Goal: Information Seeking & Learning: Learn about a topic

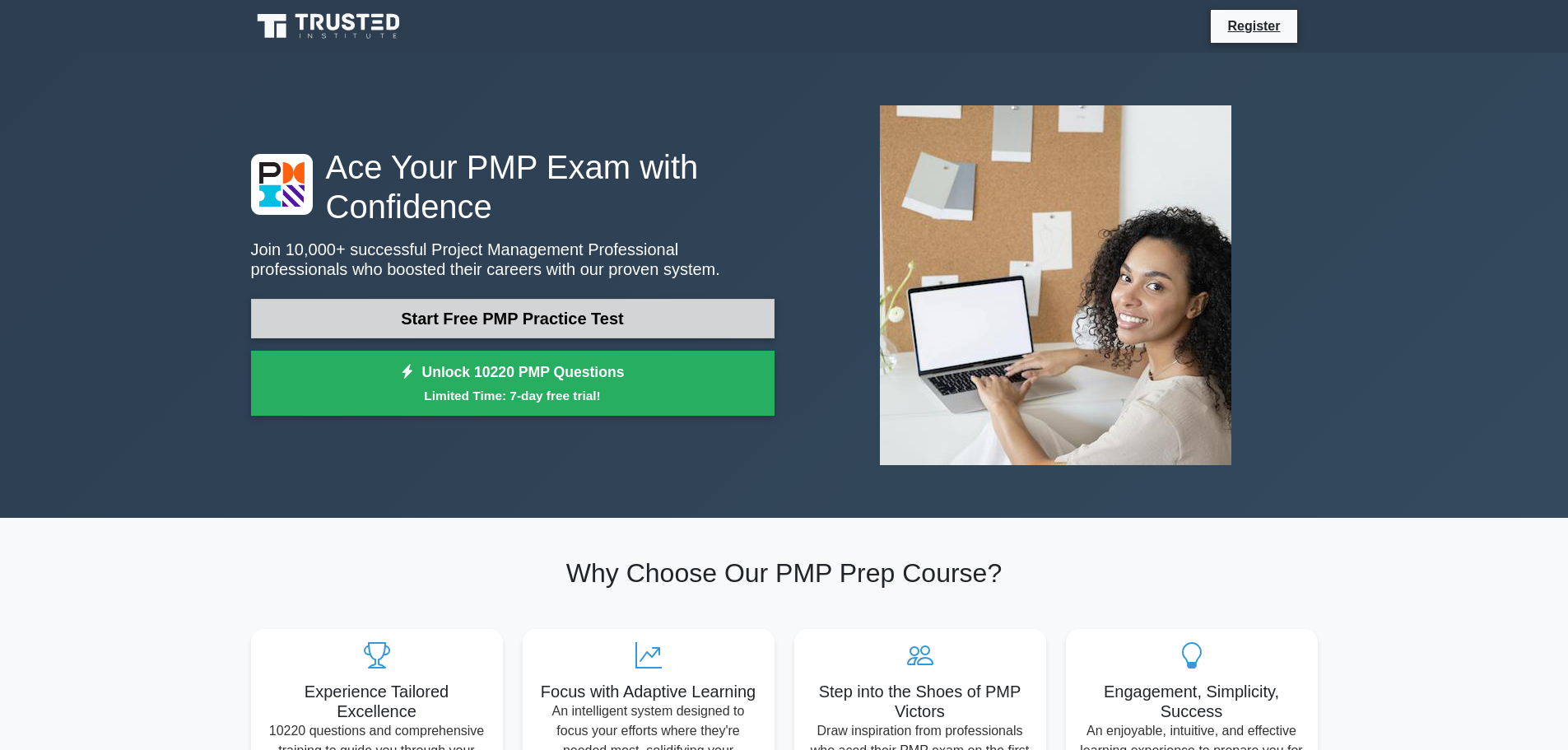
click at [320, 304] on link "Start Free PMP Practice Test" at bounding box center [513, 318] width 524 height 39
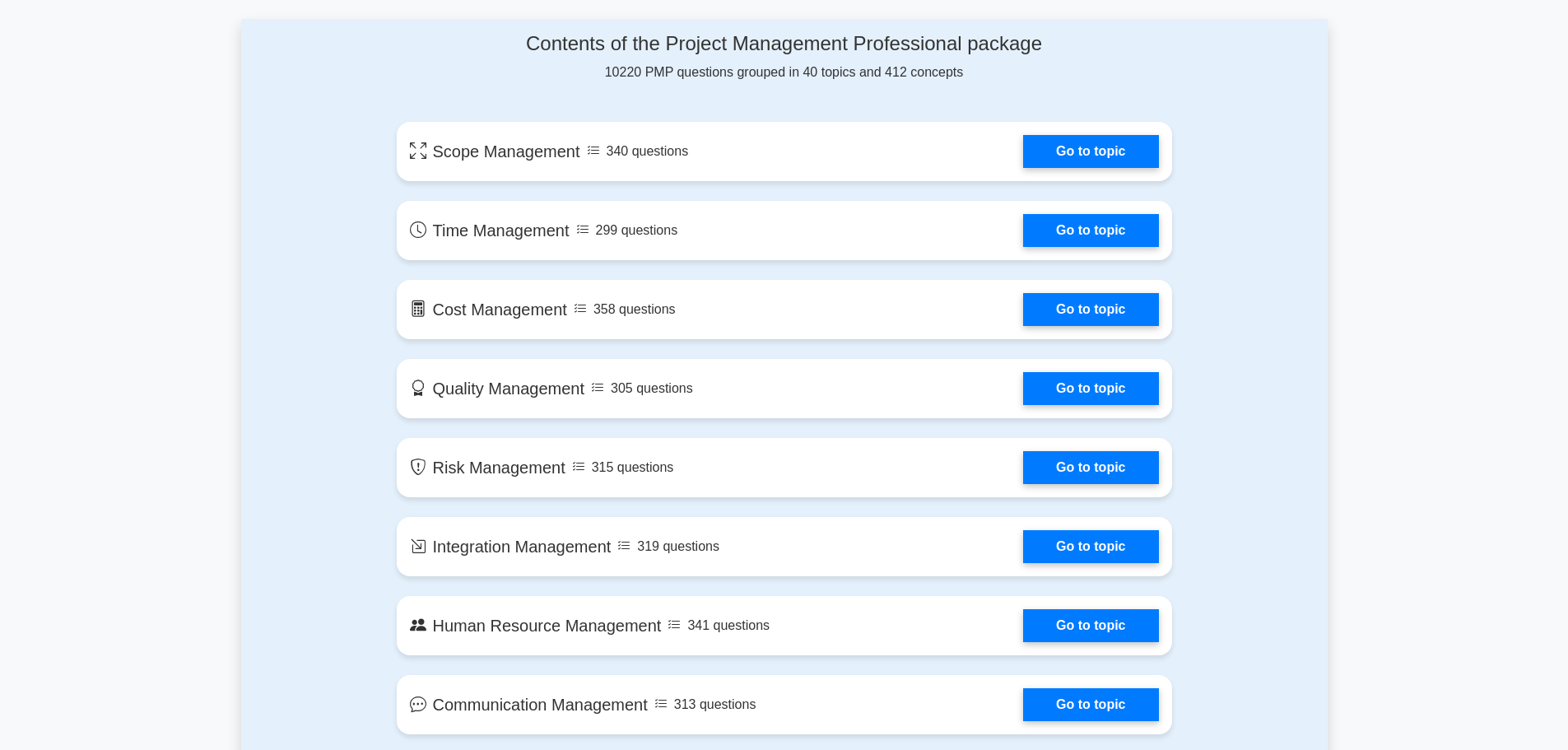
scroll to position [987, 0]
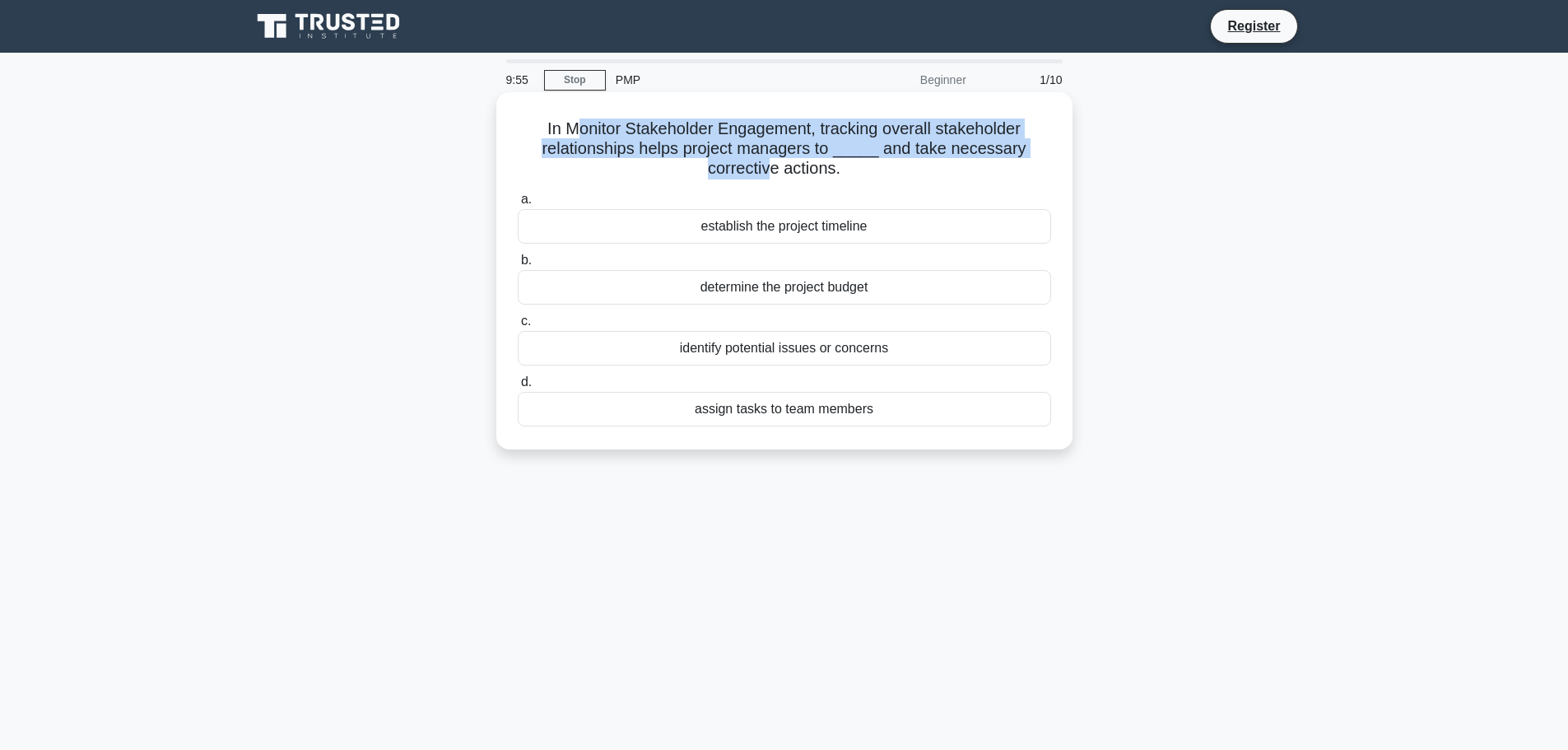
drag, startPoint x: 568, startPoint y: 125, endPoint x: 769, endPoint y: 177, distance: 207.6
click at [769, 177] on h5 "In Monitor Stakeholder Engagement, tracking overall stakeholder relationships h…" at bounding box center [784, 148] width 537 height 61
